Goal: Go to known website: Access a specific website the user already knows

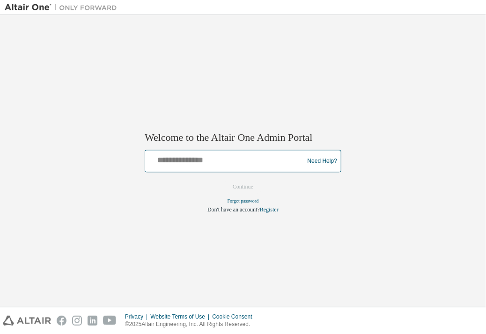
click at [190, 158] on input "text" at bounding box center [226, 160] width 154 height 14
type input "**********"
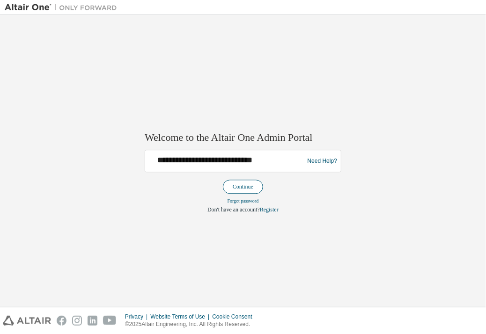
click at [231, 182] on button "Continue" at bounding box center [243, 187] width 40 height 14
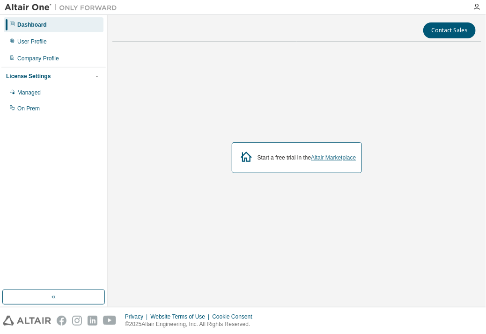
click at [322, 156] on link "Altair Marketplace" at bounding box center [333, 158] width 45 height 7
